Goal: Task Accomplishment & Management: Complete application form

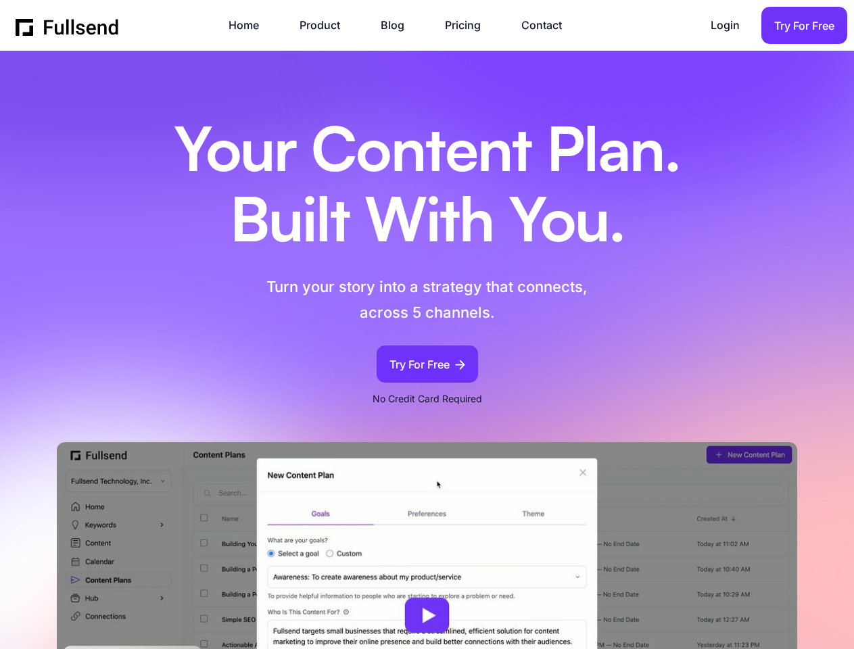
click at [427, 546] on img at bounding box center [427, 615] width 741 height 346
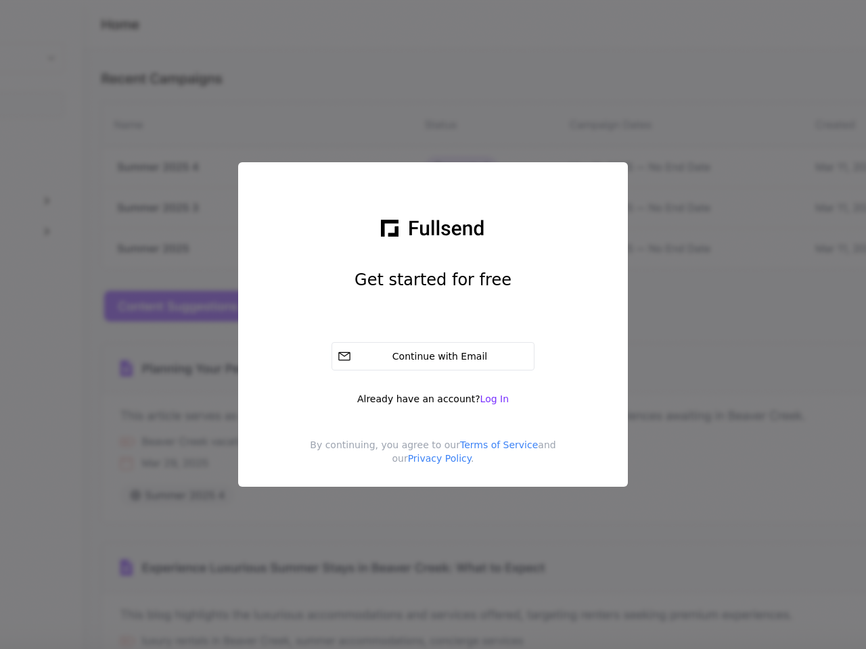
click at [433, 356] on div "Continue with Email" at bounding box center [442, 357] width 172 height 14
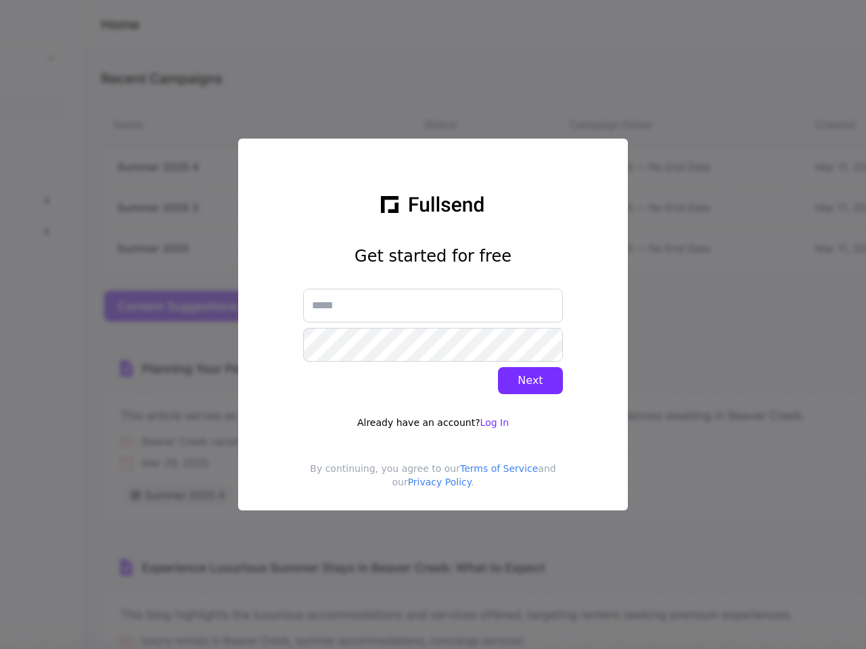
click at [487, 398] on div "Get started for free Next Already have an account? Log In" at bounding box center [433, 338] width 260 height 184
